Goal: Task Accomplishment & Management: Manage account settings

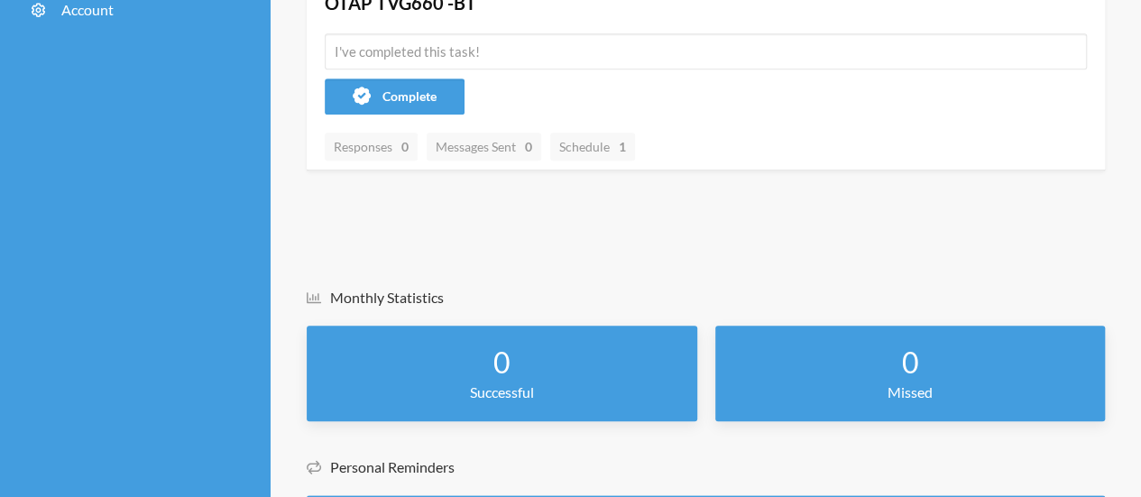
scroll to position [504, 0]
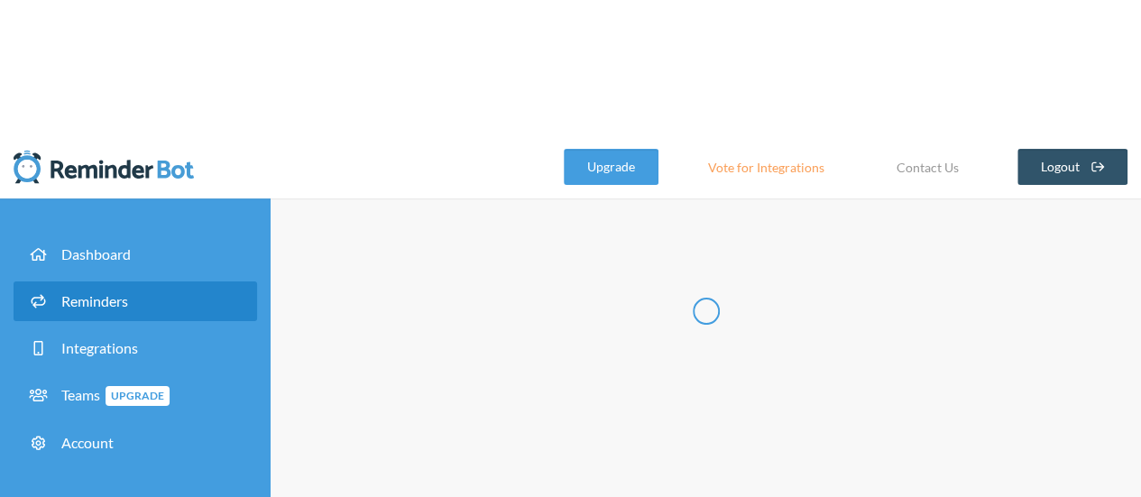
type input "OTAP TVG660 -BT"
checkbox input "true"
select select "12:45:00"
select select "15:00:00"
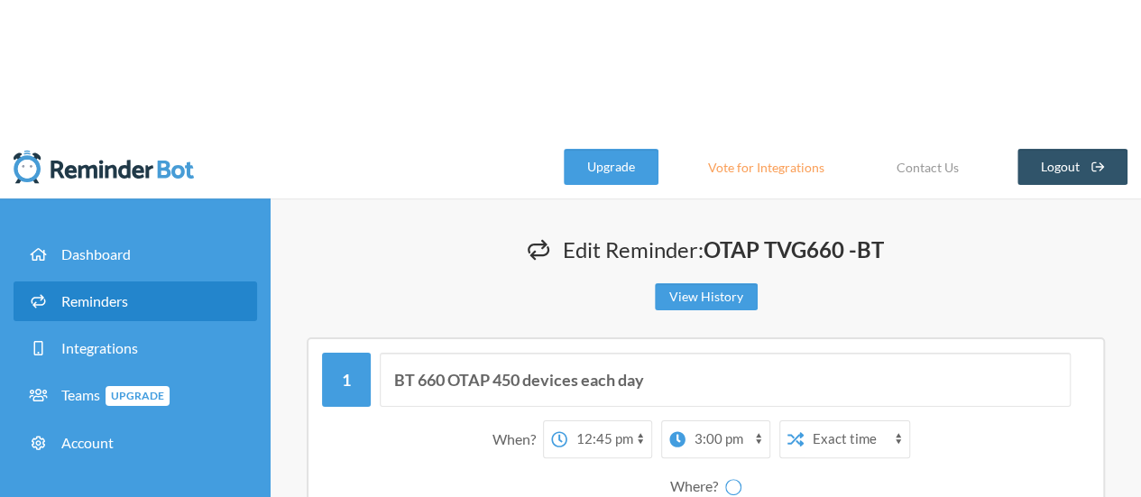
select select "spaces/AAQAbflhZKw"
click at [727, 468] on select "[PERSON_NAME] [PERSON_NAME]" at bounding box center [743, 486] width 135 height 36
click at [893, 467] on div "Where? [PERSON_NAME] [PERSON_NAME]" at bounding box center [705, 486] width 749 height 38
click at [803, 468] on select "[PERSON_NAME] [PERSON_NAME]" at bounding box center [743, 486] width 135 height 36
click at [912, 467] on div "Where? [PERSON_NAME] [PERSON_NAME]" at bounding box center [705, 486] width 749 height 38
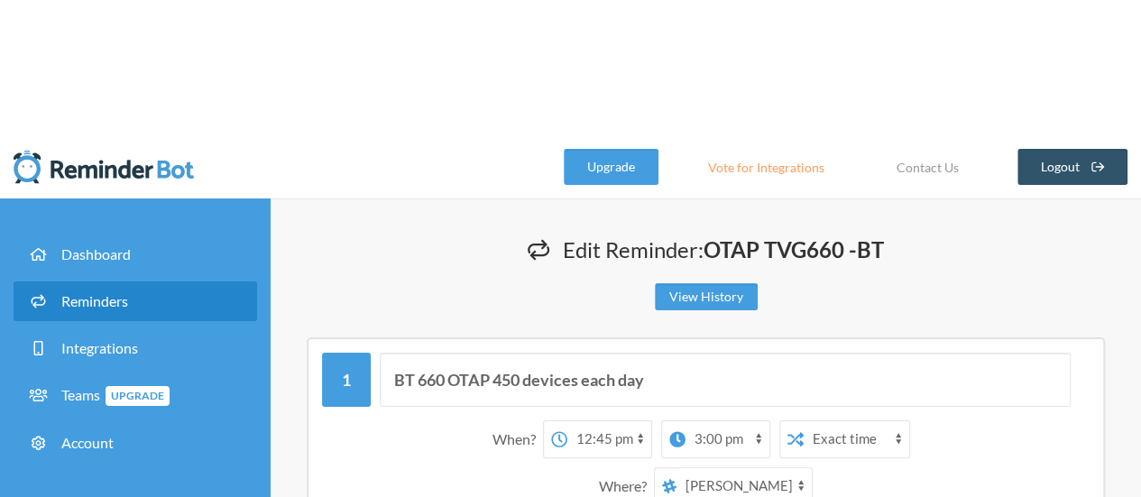
click at [817, 421] on select "Exact time Random time" at bounding box center [855, 439] width 105 height 36
drag, startPoint x: 817, startPoint y: 311, endPoint x: 891, endPoint y: 309, distance: 74.0
click at [817, 421] on select "Exact time Random time" at bounding box center [855, 439] width 105 height 36
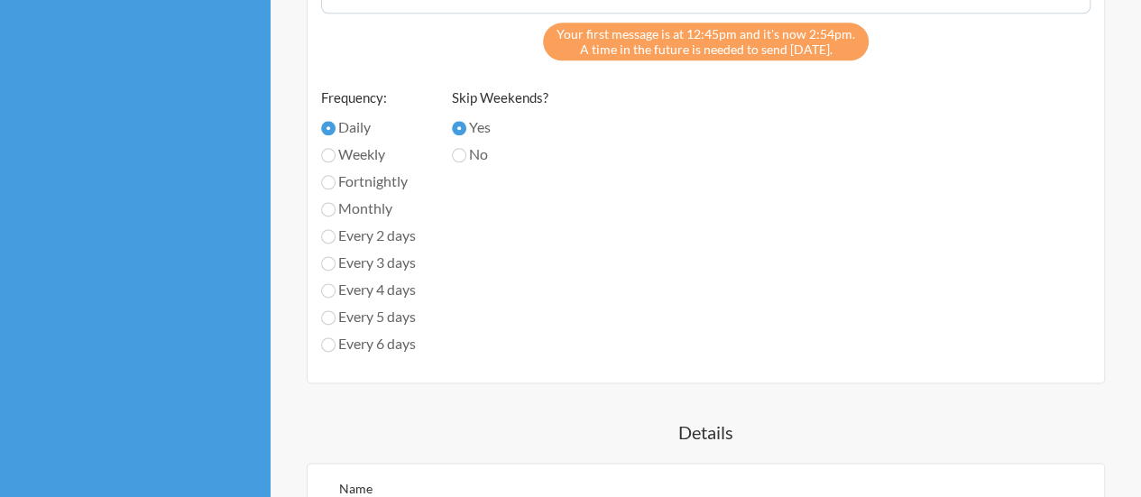
scroll to position [1352, 0]
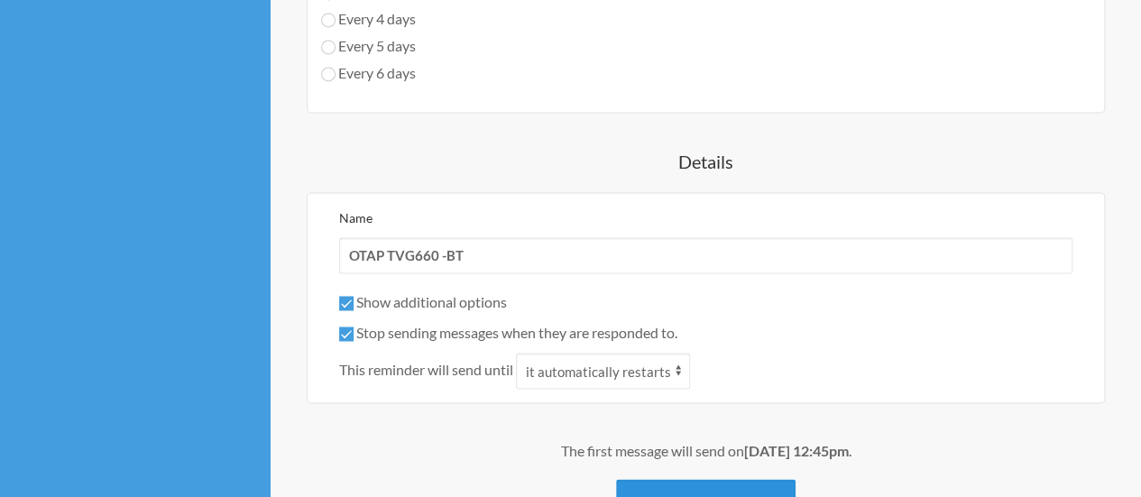
click at [728, 479] on button "Save Reminder" at bounding box center [705, 504] width 179 height 50
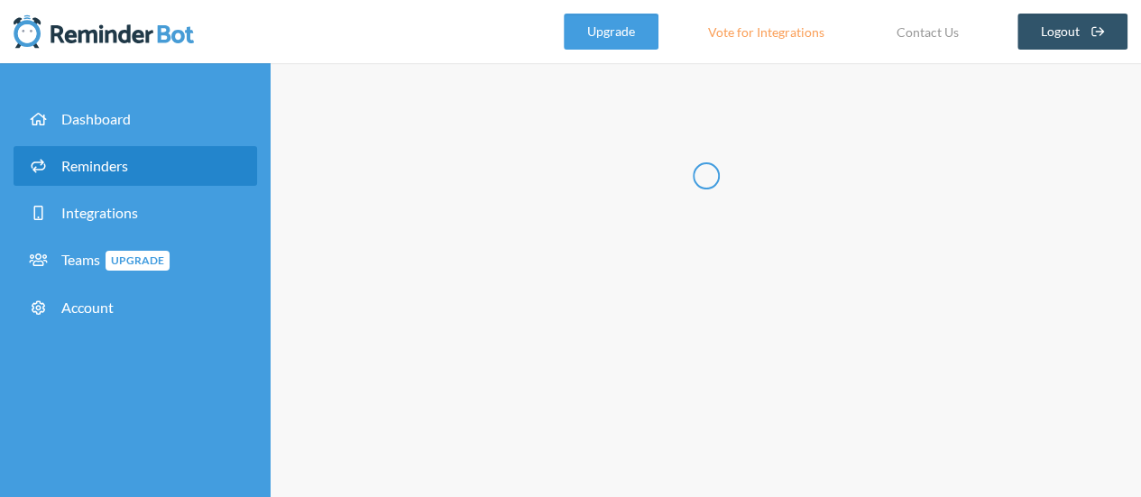
scroll to position [22, 0]
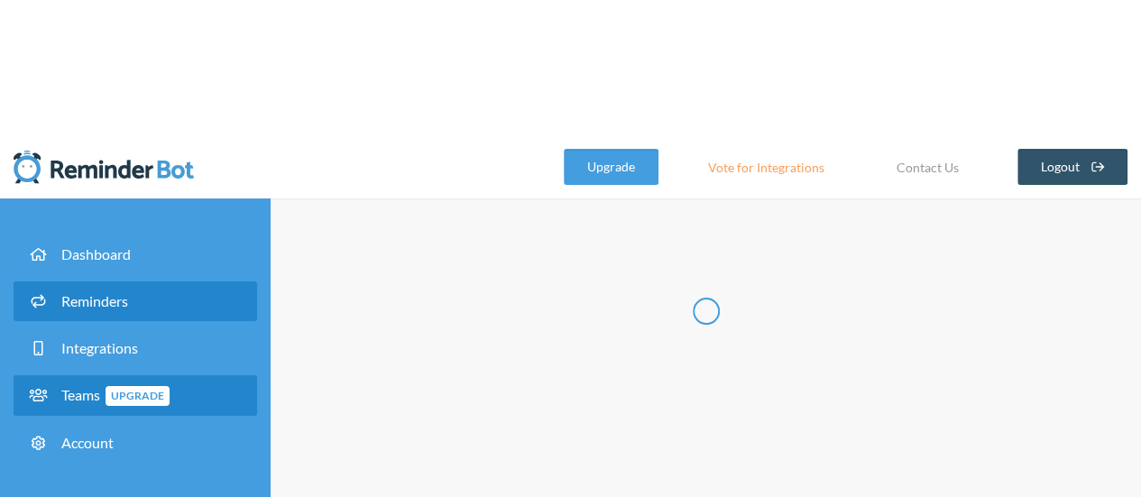
click at [79, 386] on span "Teams Upgrade" at bounding box center [115, 394] width 108 height 17
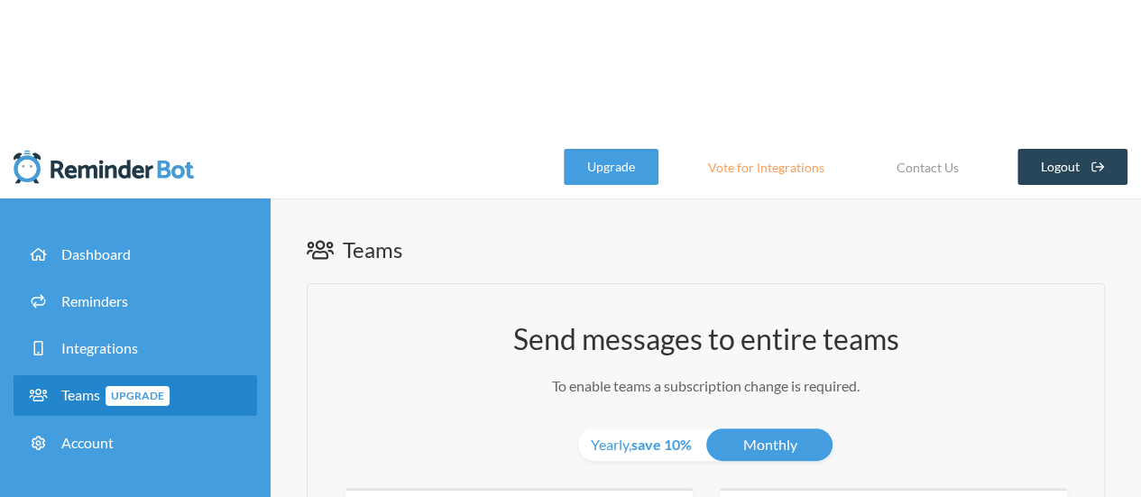
click at [1046, 149] on link "Logout" at bounding box center [1072, 167] width 111 height 36
